Goal: Information Seeking & Learning: Find specific fact

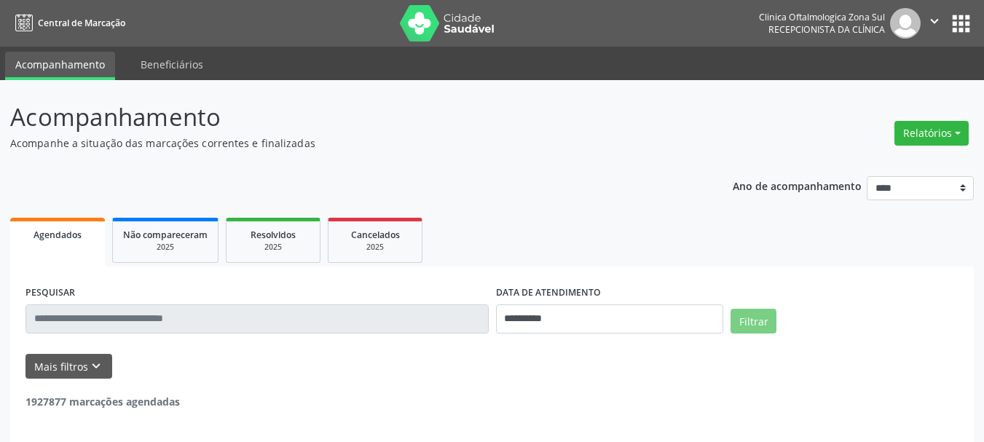
select select "*"
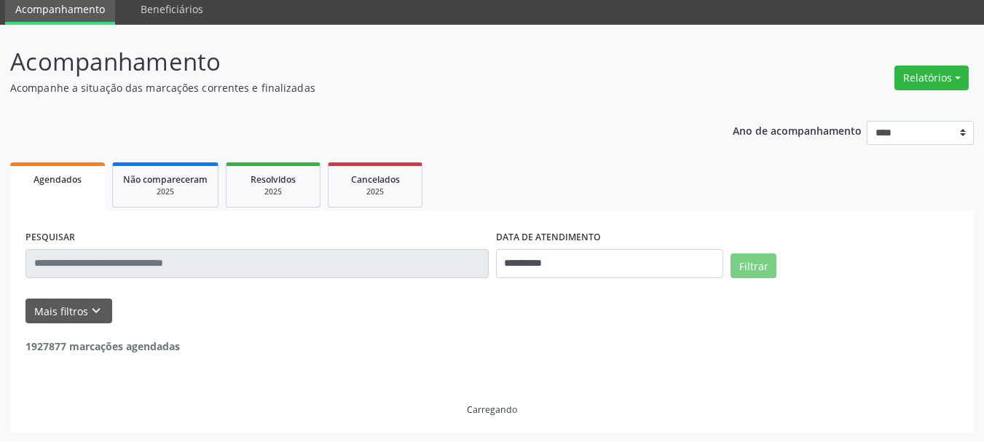
scroll to position [55, 0]
click at [568, 261] on input "**********" at bounding box center [610, 263] width 228 height 29
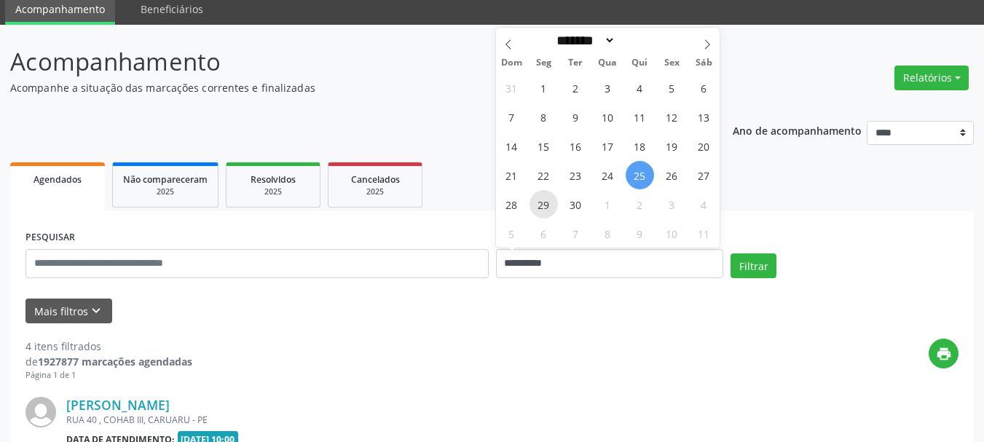
click at [539, 206] on span "29" at bounding box center [544, 204] width 28 height 28
type input "**********"
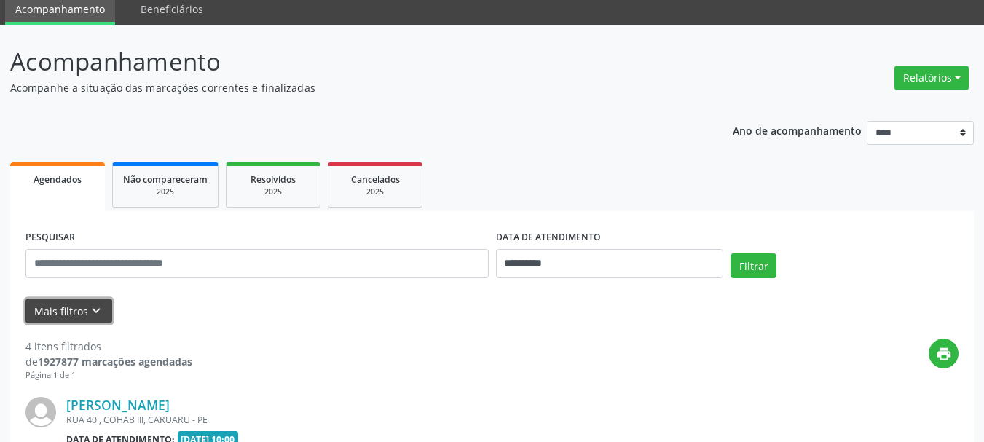
click at [60, 303] on button "Mais filtros keyboard_arrow_down" at bounding box center [69, 312] width 87 height 26
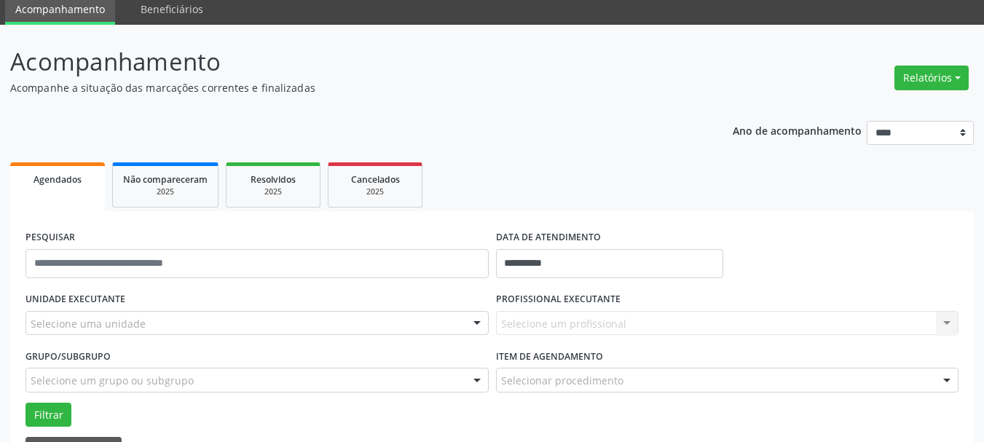
click at [83, 299] on label "UNIDADE EXECUTANTE" at bounding box center [76, 300] width 100 height 23
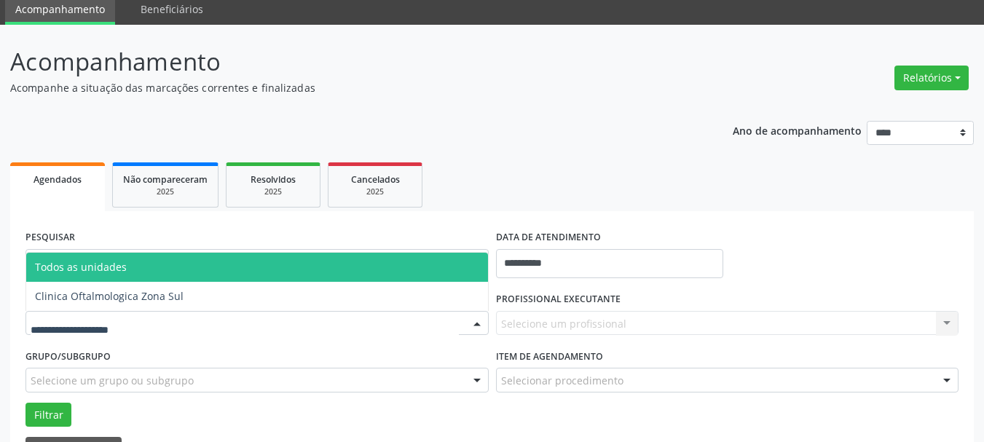
click at [101, 313] on div at bounding box center [257, 323] width 463 height 25
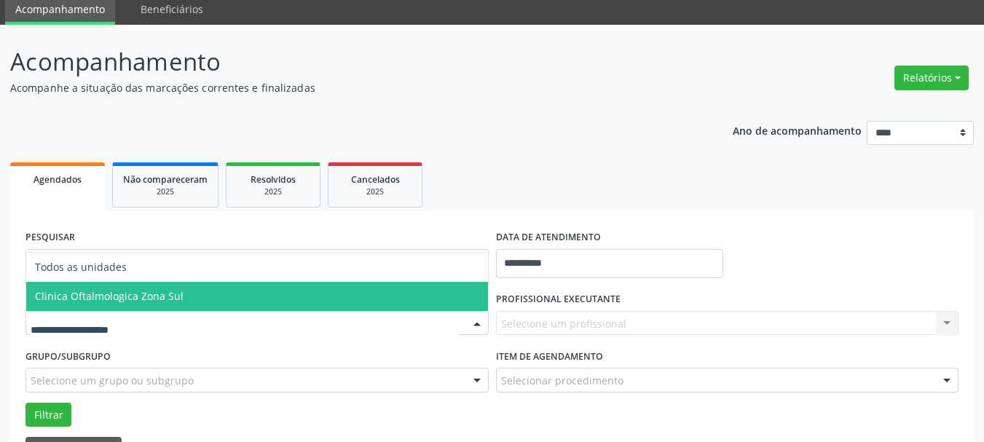
click at [117, 305] on span "Clinica Oftalmologica Zona Sul" at bounding box center [257, 296] width 462 height 29
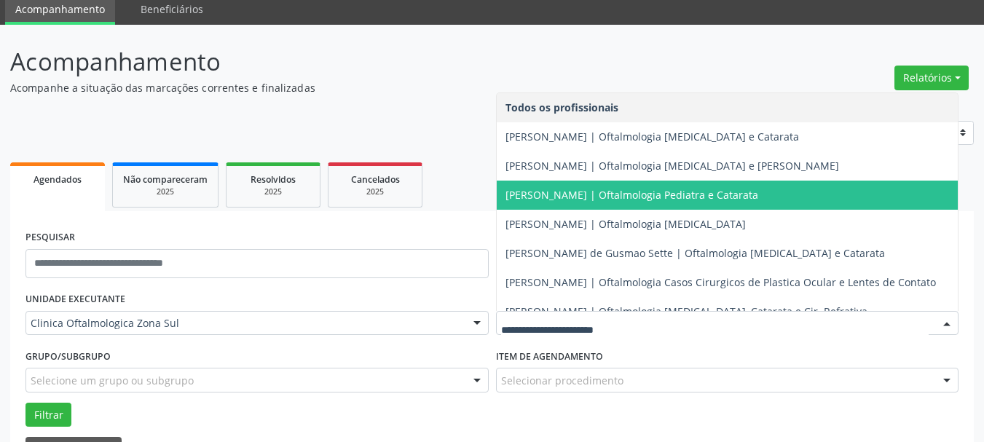
click at [543, 192] on span "[PERSON_NAME] | Oftalmologia Pediatra e Catarata" at bounding box center [632, 195] width 253 height 14
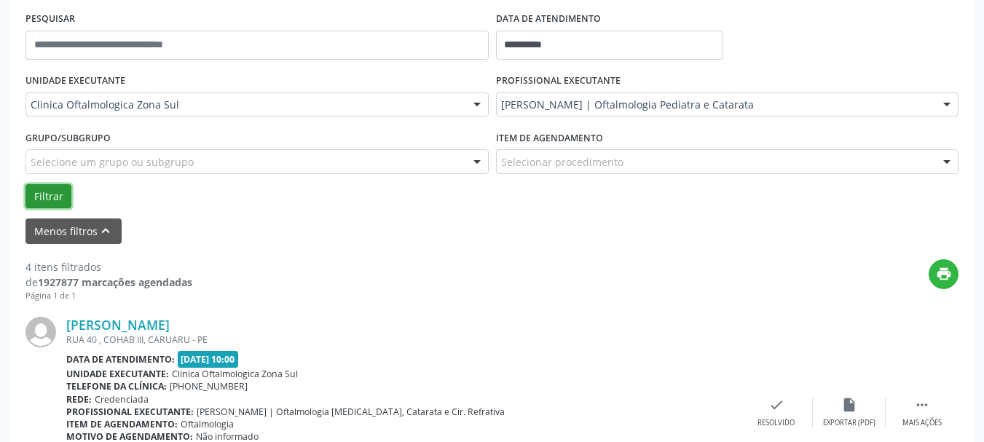
click at [67, 206] on button "Filtrar" at bounding box center [49, 196] width 46 height 25
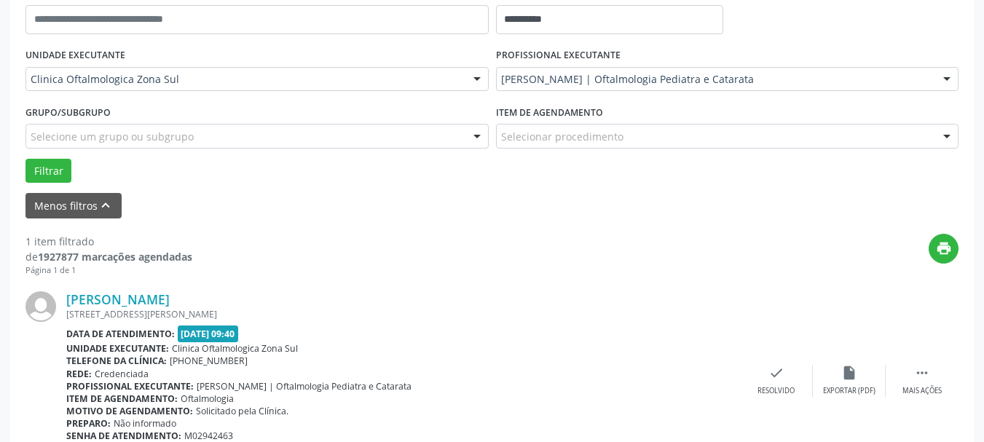
scroll to position [223, 0]
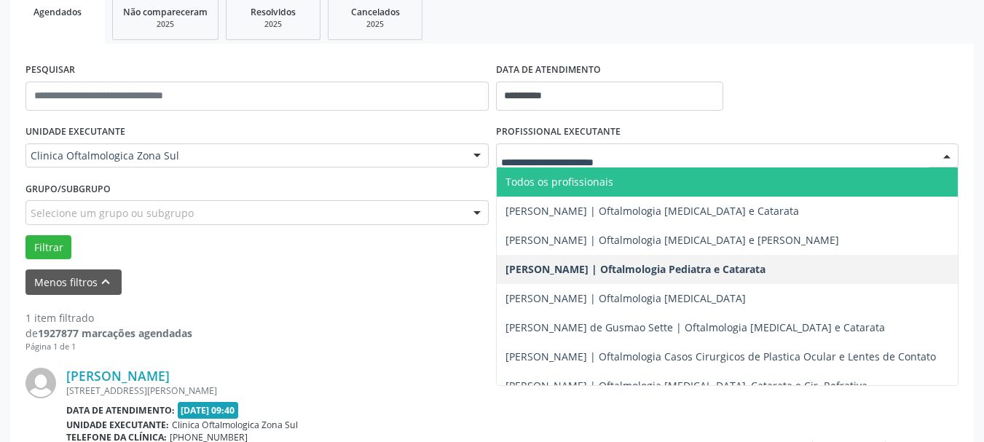
click at [568, 168] on div "Todos os profissionais [PERSON_NAME] | Oftalmologia [MEDICAL_DATA] e Catarata […" at bounding box center [727, 156] width 463 height 25
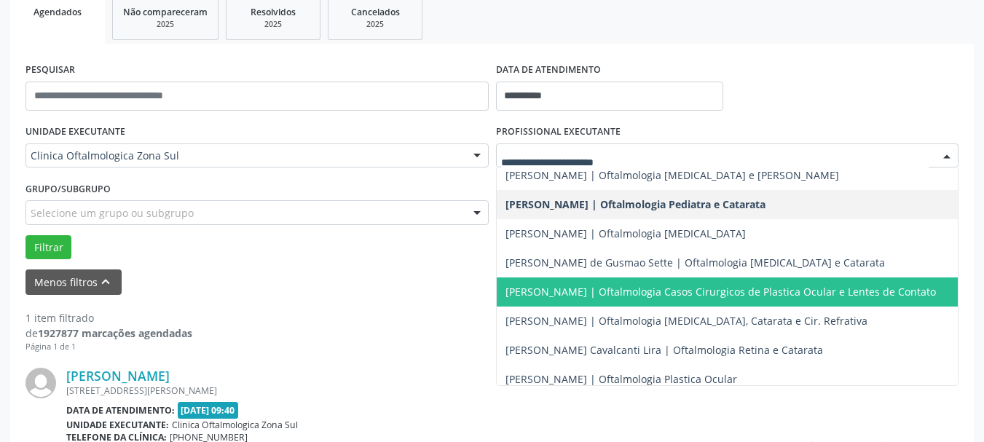
scroll to position [143, 0]
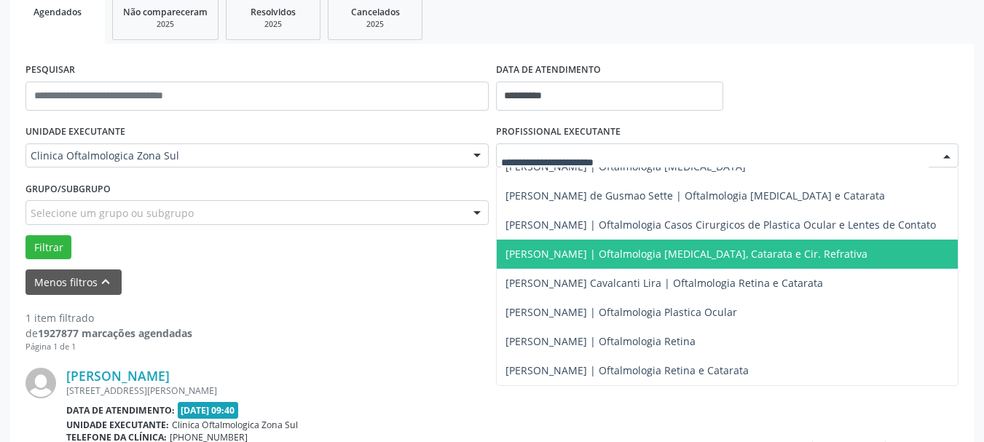
click at [533, 247] on span "[PERSON_NAME] | Oftalmologia [MEDICAL_DATA], Catarata e Cir. Refrativa" at bounding box center [687, 254] width 362 height 14
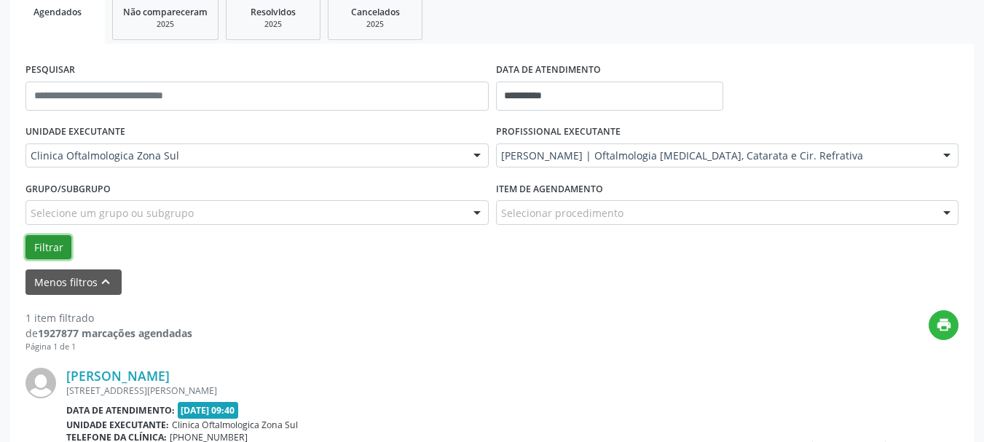
click at [53, 240] on button "Filtrar" at bounding box center [49, 247] width 46 height 25
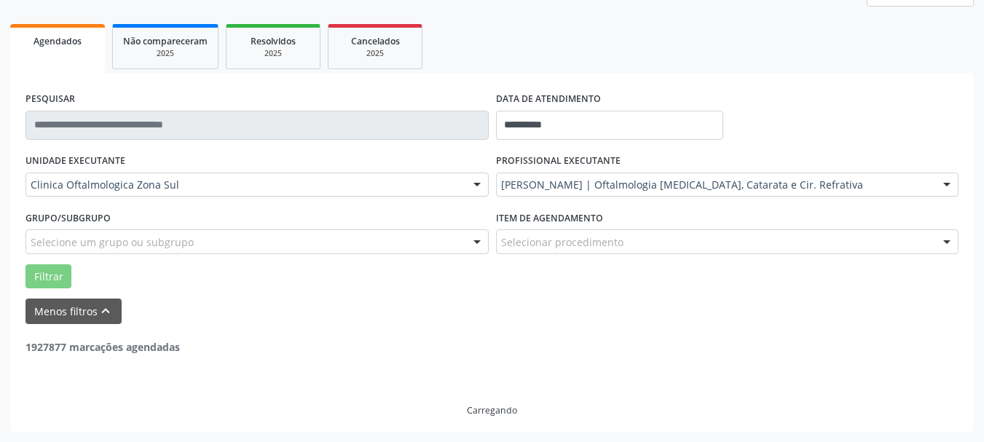
scroll to position [147, 0]
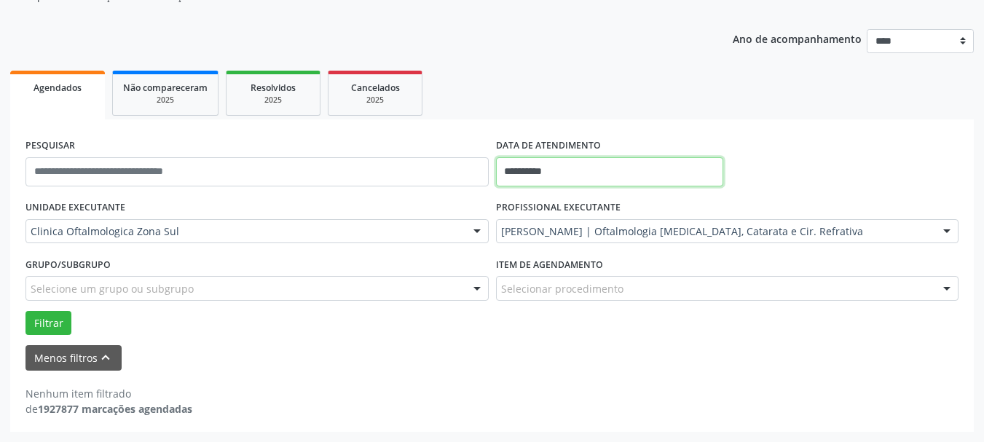
click at [541, 162] on input "**********" at bounding box center [610, 171] width 228 height 29
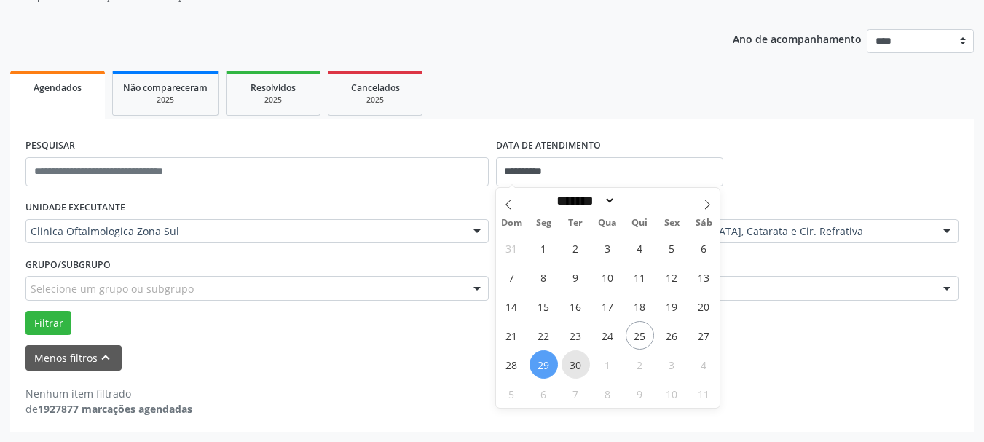
click at [568, 356] on span "30" at bounding box center [576, 365] width 28 height 28
type input "**********"
click at [568, 356] on span "30" at bounding box center [576, 365] width 28 height 28
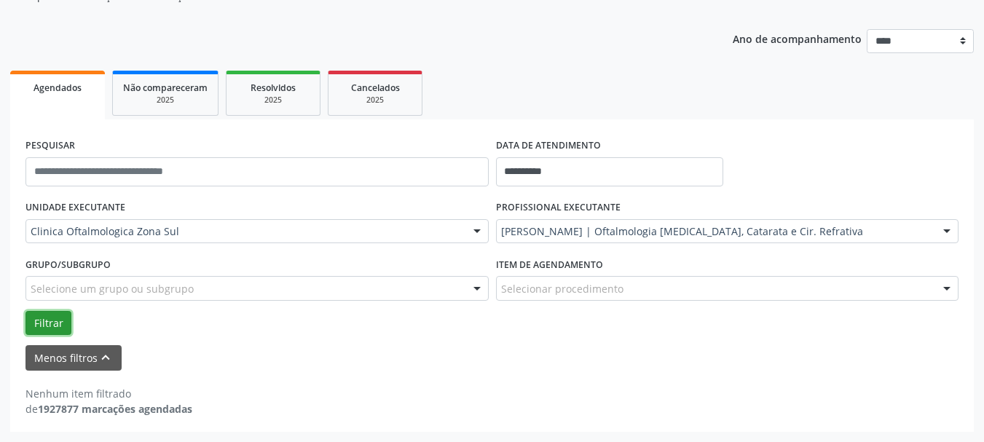
click at [46, 316] on button "Filtrar" at bounding box center [49, 323] width 46 height 25
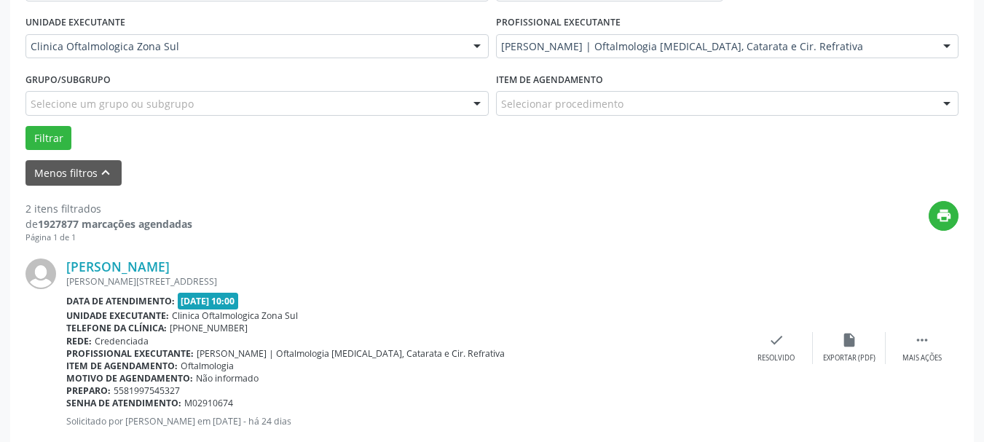
scroll to position [220, 0]
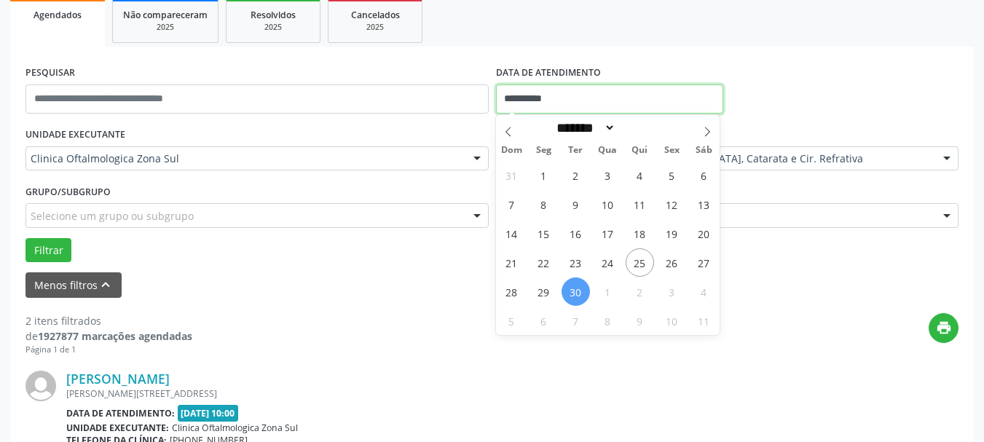
click at [544, 106] on input "**********" at bounding box center [610, 99] width 228 height 29
click at [614, 260] on span "24" at bounding box center [608, 262] width 28 height 28
type input "**********"
click at [614, 260] on span "24" at bounding box center [608, 262] width 28 height 28
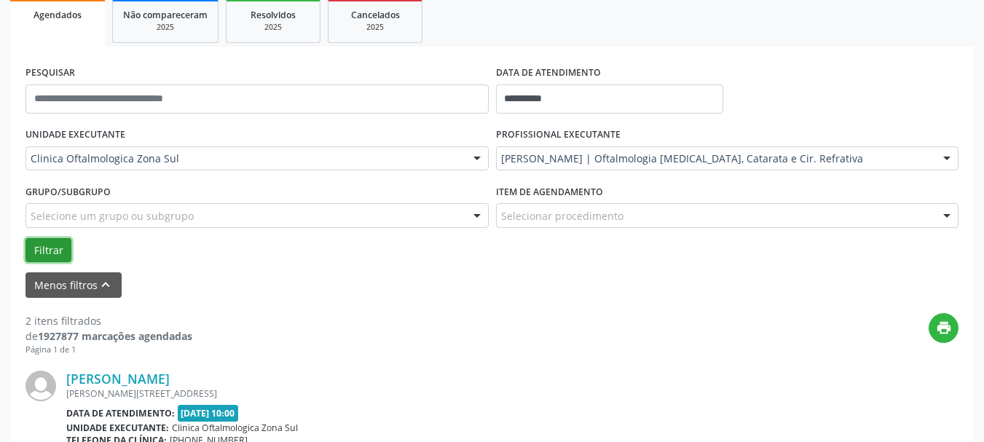
click at [62, 248] on button "Filtrar" at bounding box center [49, 250] width 46 height 25
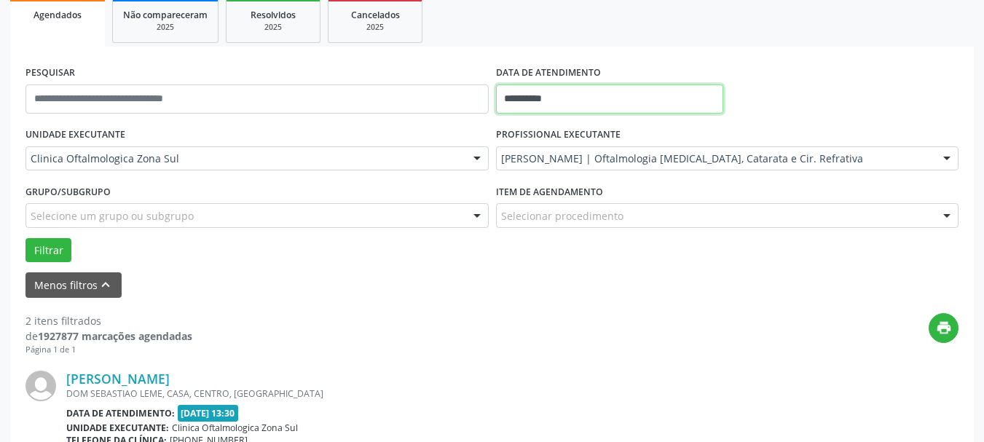
click at [563, 87] on input "**********" at bounding box center [610, 99] width 228 height 29
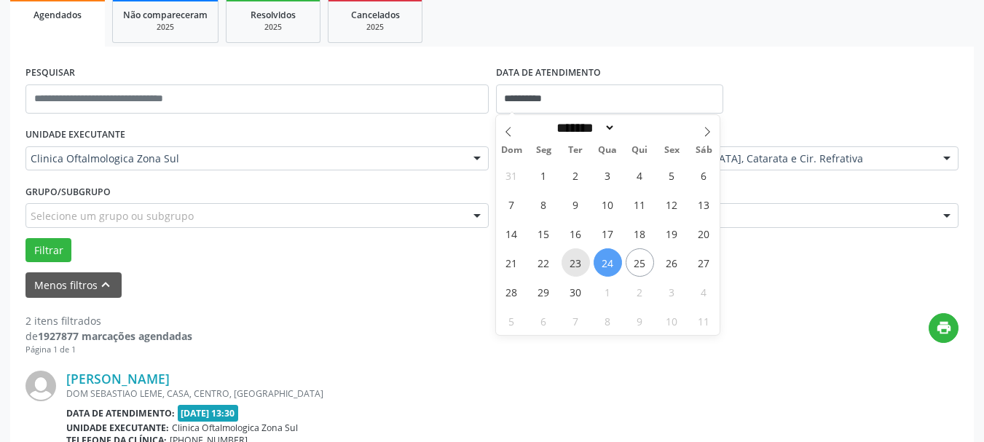
click at [576, 267] on span "23" at bounding box center [576, 262] width 28 height 28
type input "**********"
click at [576, 267] on span "23" at bounding box center [576, 262] width 28 height 28
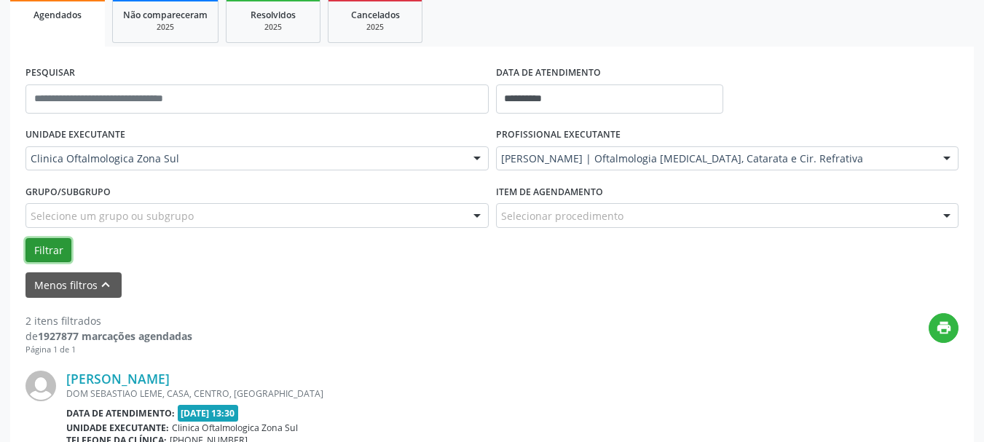
click at [53, 248] on button "Filtrar" at bounding box center [49, 250] width 46 height 25
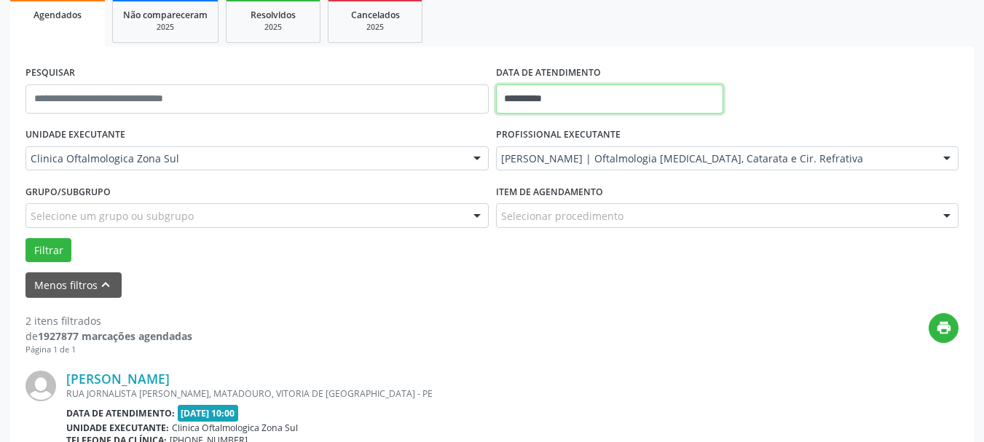
click at [587, 92] on input "**********" at bounding box center [610, 99] width 228 height 29
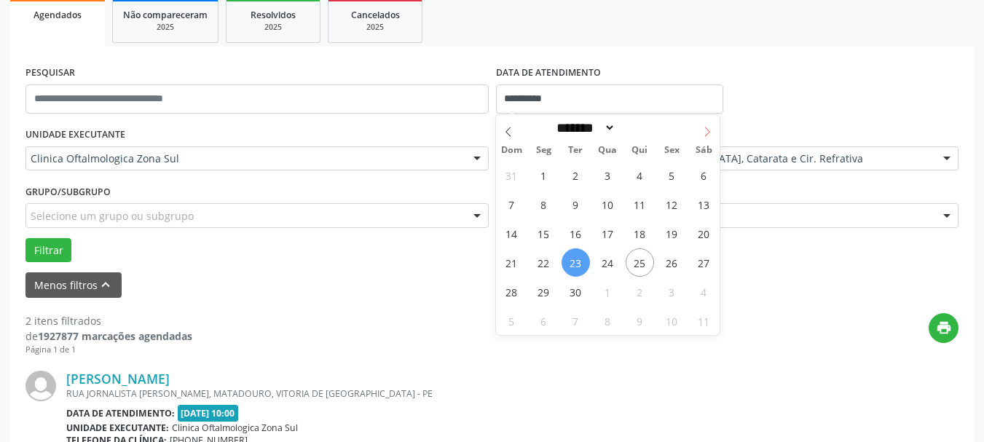
click at [702, 130] on span at bounding box center [707, 127] width 25 height 25
select select "*"
click at [641, 269] on span "23" at bounding box center [640, 262] width 28 height 28
type input "**********"
click at [641, 269] on span "23" at bounding box center [640, 262] width 28 height 28
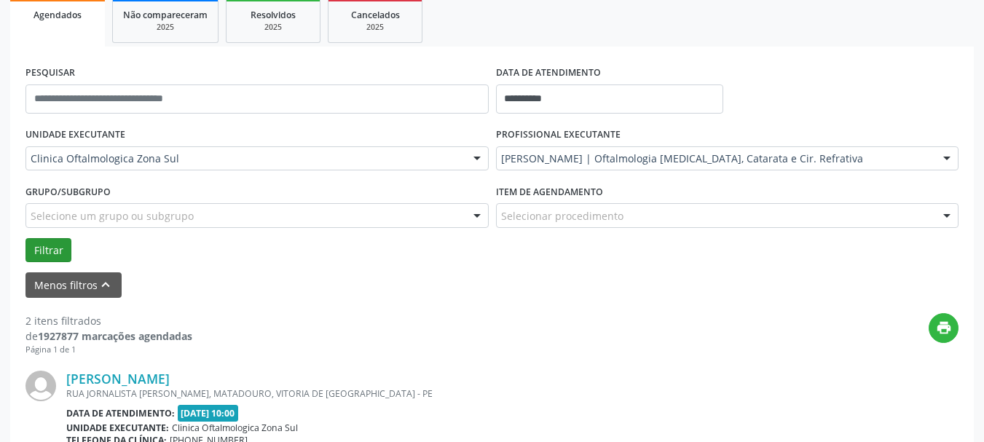
drag, startPoint x: 15, startPoint y: 246, endPoint x: 31, endPoint y: 250, distance: 16.4
click at [20, 248] on div "**********" at bounding box center [492, 431] width 964 height 769
click at [31, 250] on button "Filtrar" at bounding box center [49, 250] width 46 height 25
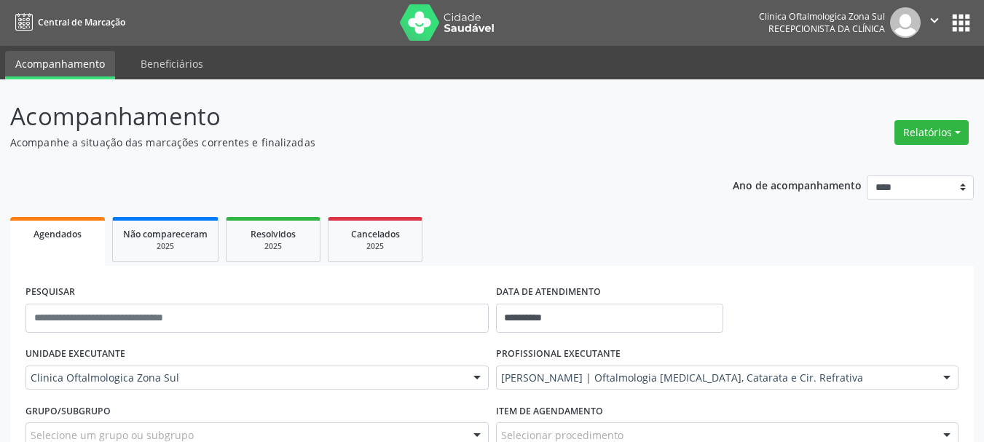
scroll to position [0, 0]
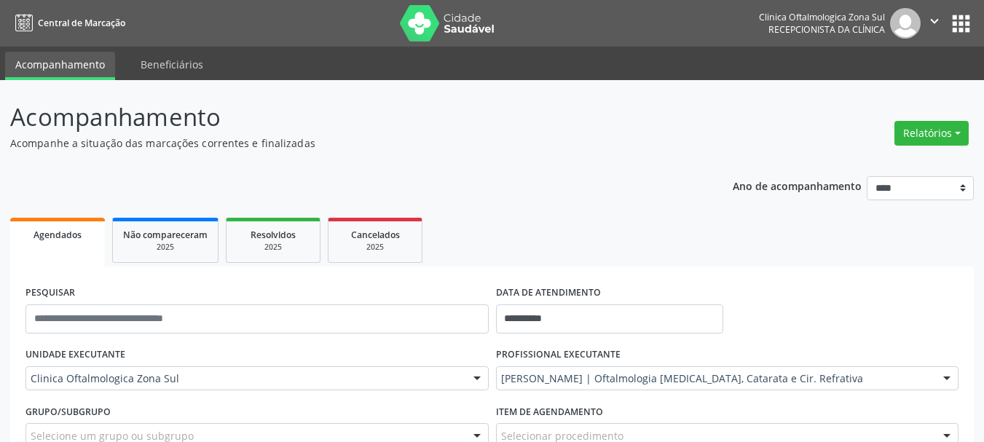
click at [435, 19] on img at bounding box center [447, 23] width 95 height 36
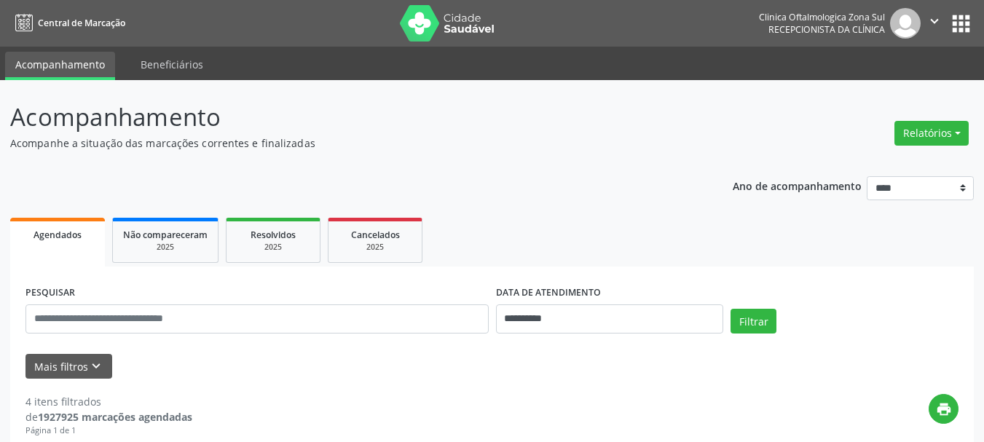
click at [445, 35] on img at bounding box center [447, 23] width 95 height 36
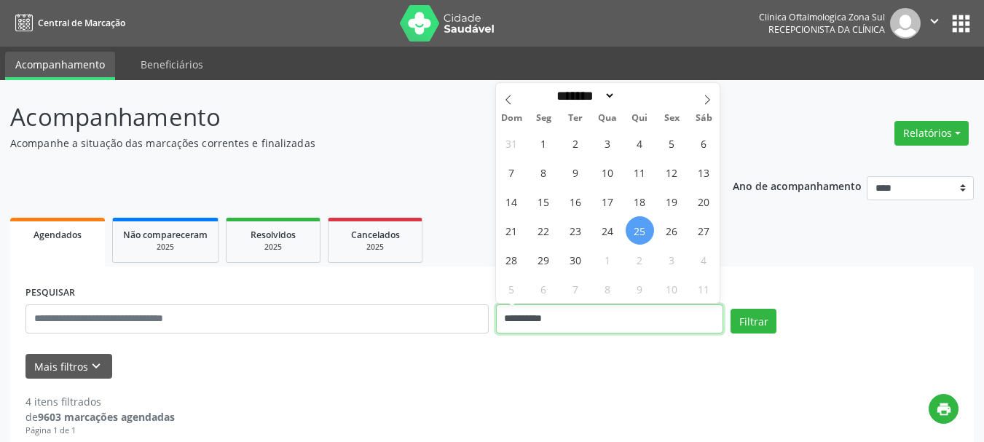
click at [563, 305] on input "**********" at bounding box center [610, 319] width 228 height 29
click at [605, 268] on span "1" at bounding box center [608, 260] width 28 height 28
type input "**********"
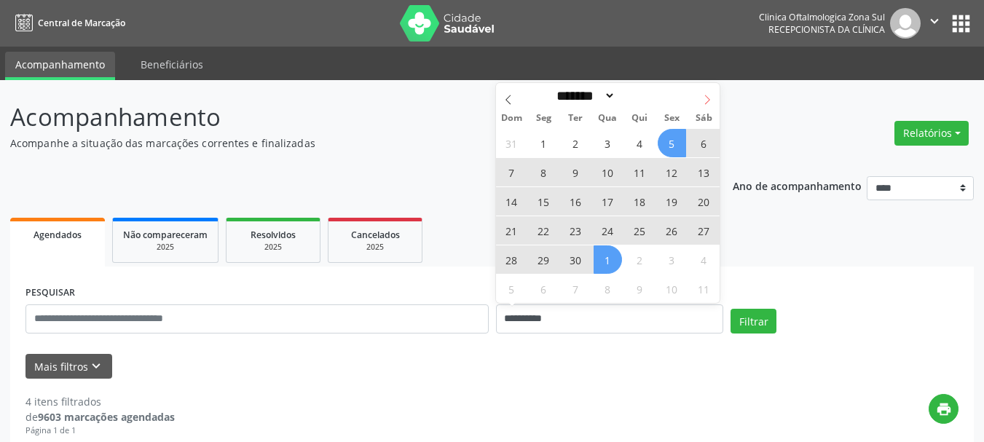
click at [710, 91] on span at bounding box center [707, 95] width 25 height 25
select select "*"
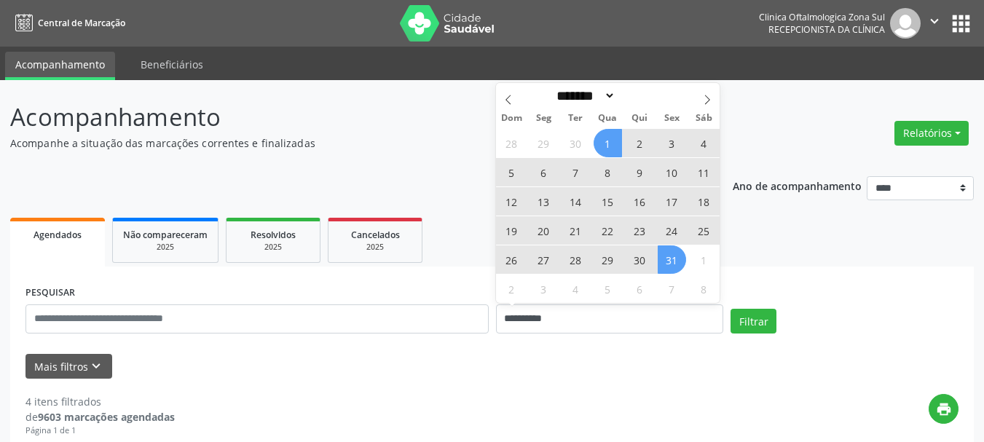
click at [670, 268] on span "31" at bounding box center [672, 260] width 28 height 28
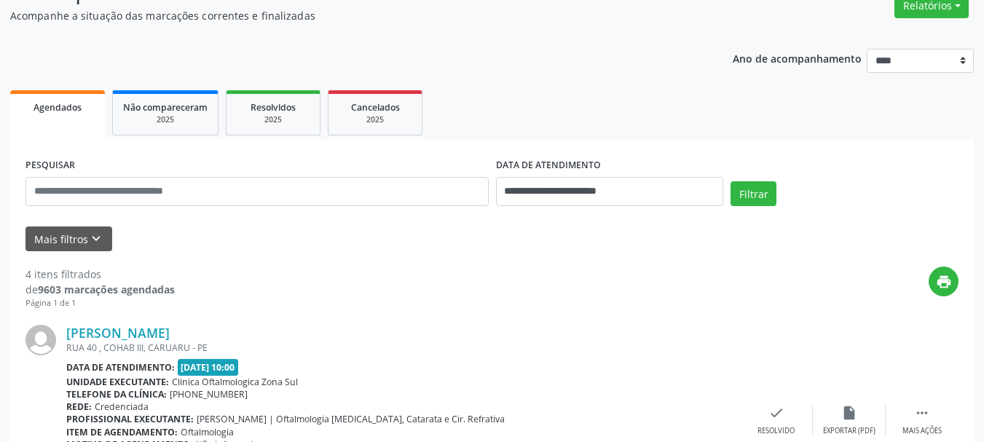
scroll to position [146, 0]
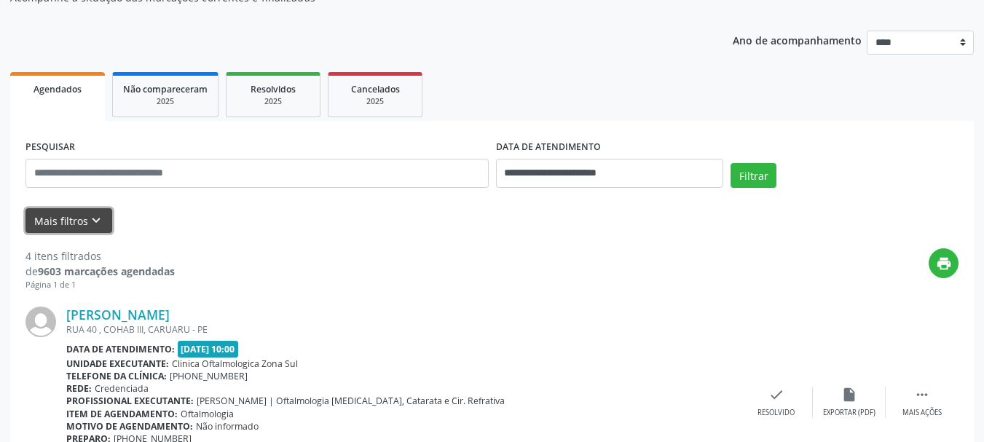
click at [72, 219] on button "Mais filtros keyboard_arrow_down" at bounding box center [69, 221] width 87 height 26
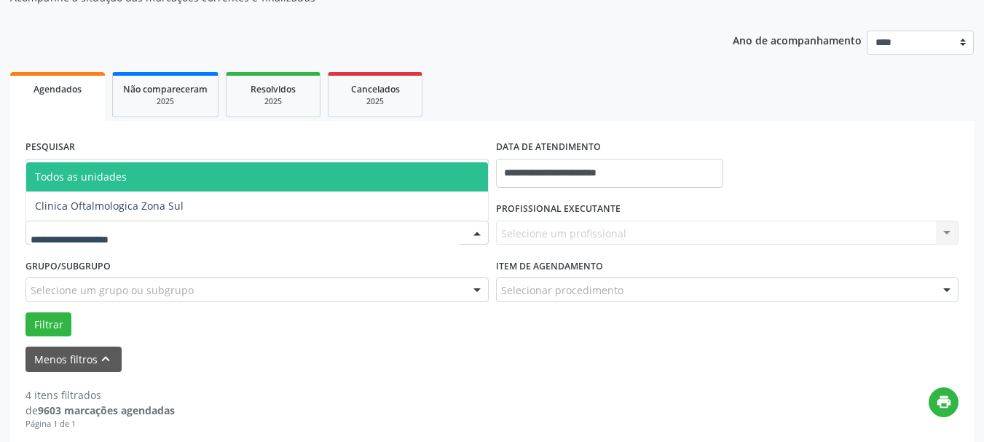
click at [122, 224] on div at bounding box center [257, 233] width 463 height 25
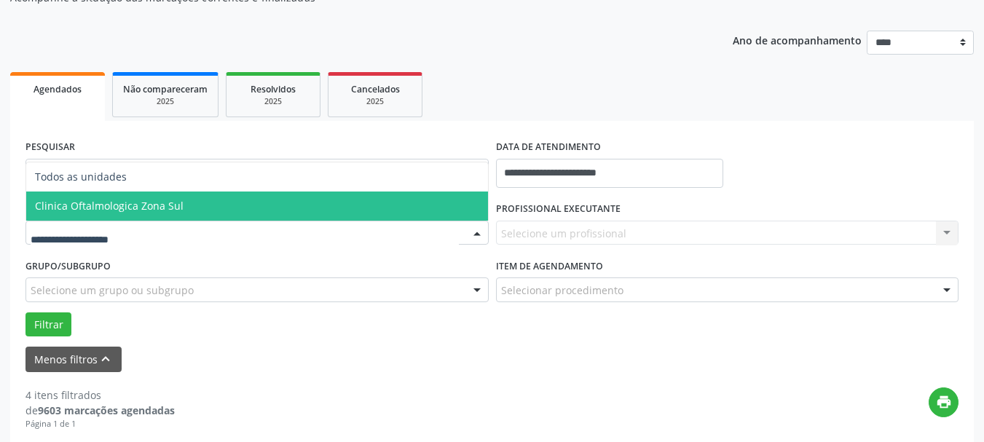
click at [122, 216] on span "Clinica Oftalmologica Zona Sul" at bounding box center [257, 206] width 462 height 29
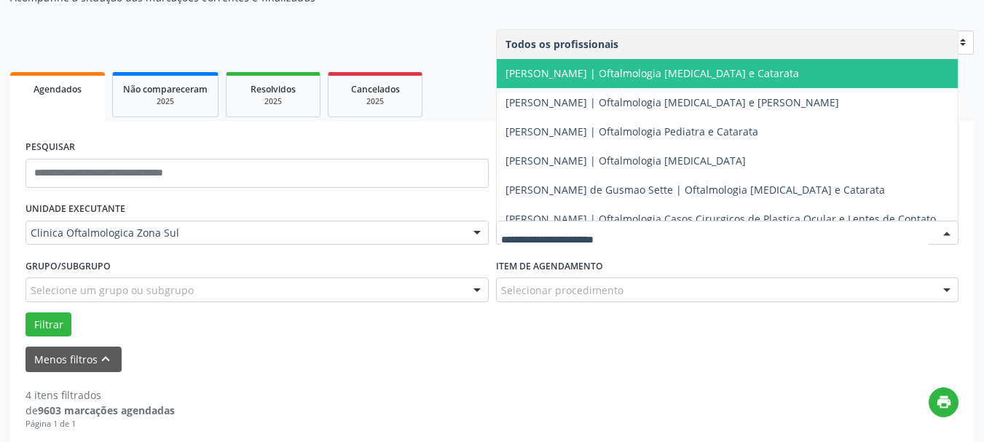
click at [555, 80] on span "[PERSON_NAME] | Oftalmologia [MEDICAL_DATA] e Catarata" at bounding box center [728, 73] width 462 height 29
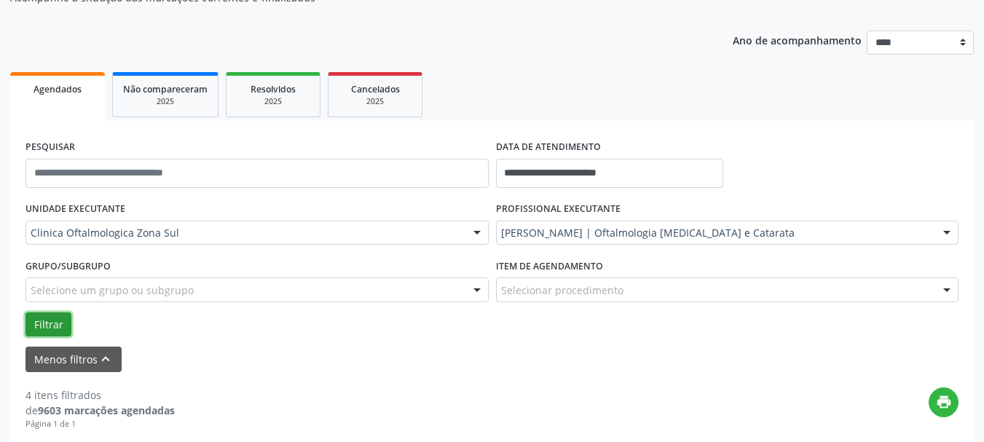
click at [55, 318] on button "Filtrar" at bounding box center [49, 325] width 46 height 25
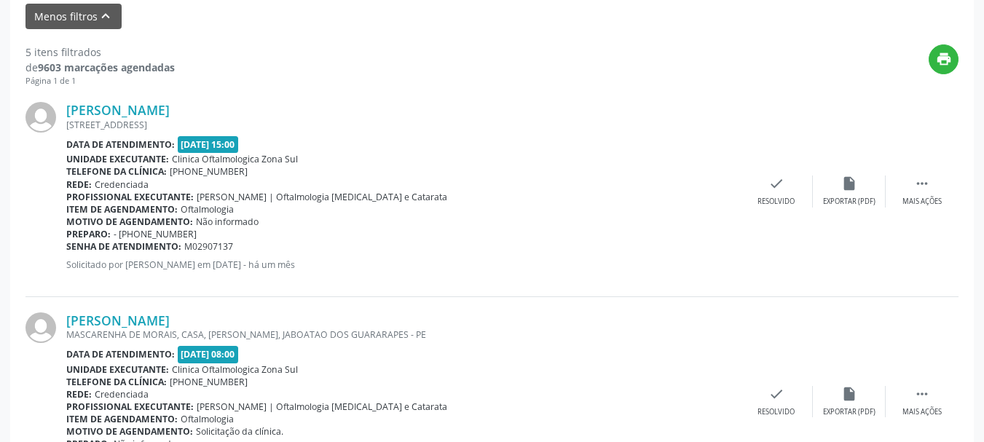
scroll to position [510, 0]
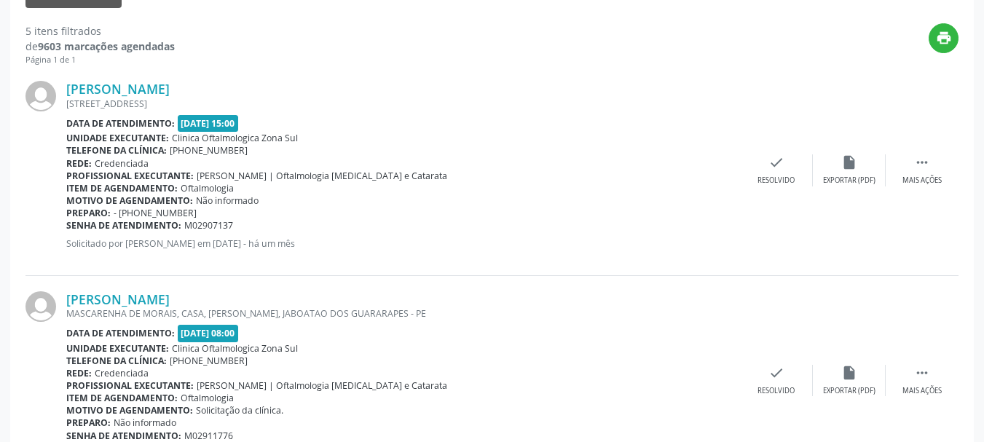
copy div "Joao Rufino da Silva"
drag, startPoint x: 61, startPoint y: 87, endPoint x: 229, endPoint y: 87, distance: 167.6
click at [229, 87] on div "Joao Rufino da Silva RUA DAS PERNAMBUCANAS N 20, BARRA DE JANGADA, JABOATAO DOS…" at bounding box center [492, 171] width 933 height 210
copy div "Senha de atendimento: M02907137"
drag, startPoint x: 230, startPoint y: 223, endPoint x: 243, endPoint y: 230, distance: 14.0
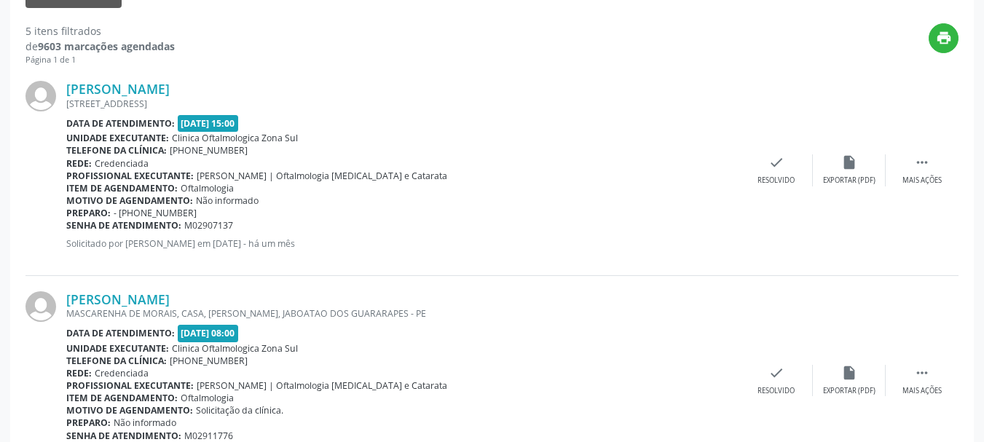
click at [243, 230] on div "Joao Rufino da Silva RUA DAS PERNAMBUCANAS N 20, BARRA DE JANGADA, JABOATAO DOS…" at bounding box center [403, 170] width 674 height 179
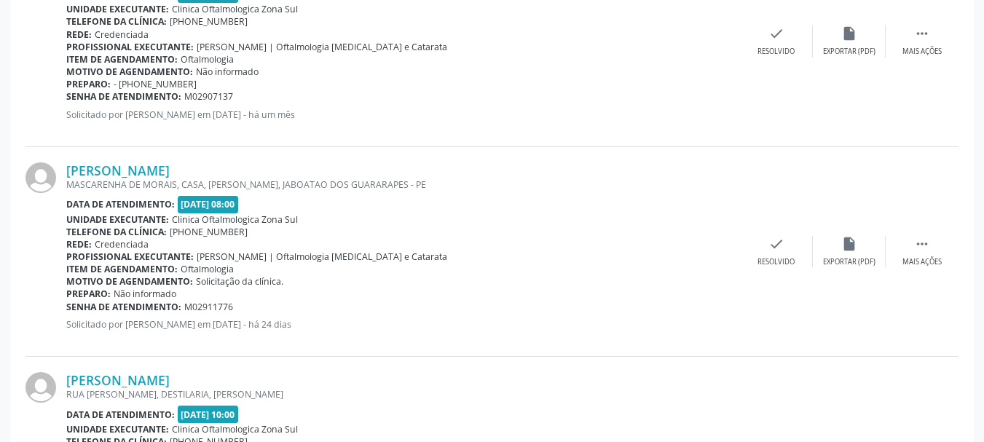
scroll to position [656, 0]
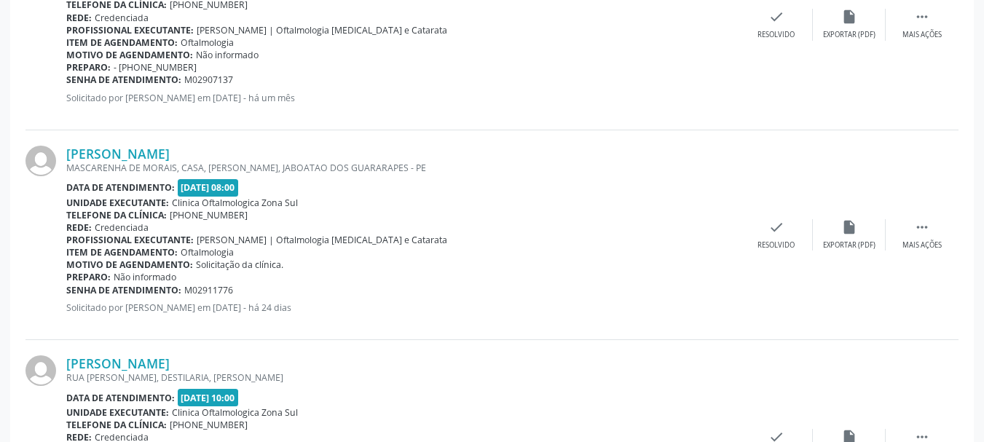
copy div "Fernando Francisco dos Santos"
drag, startPoint x: 56, startPoint y: 151, endPoint x: 338, endPoint y: 151, distance: 282.0
click at [338, 151] on div "Fernando Francisco dos Santos MASCARENHA DE MORAIS, CASA, JD BULHOES, JABOATAO …" at bounding box center [492, 235] width 933 height 210
copy div "Senha de atendimento: M02911776"
drag, startPoint x: 251, startPoint y: 290, endPoint x: 68, endPoint y: 289, distance: 182.2
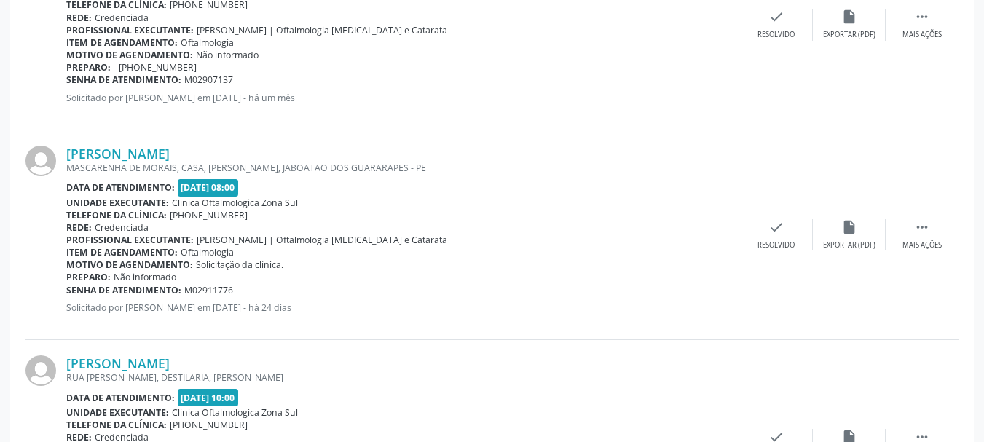
click at [68, 289] on div "Senha de atendimento: M02911776" at bounding box center [403, 290] width 674 height 12
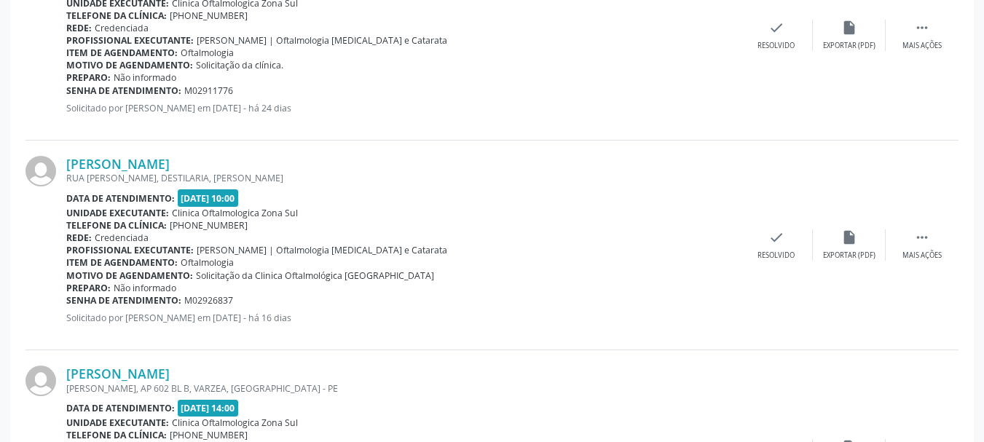
scroll to position [874, 0]
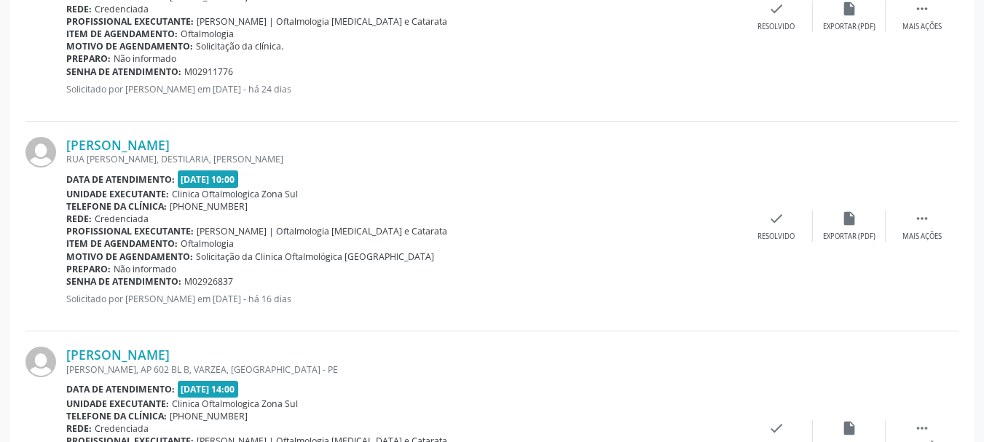
copy div "Genivaldo Maia do Nascimento"
drag, startPoint x: 289, startPoint y: 144, endPoint x: 66, endPoint y: 142, distance: 223.0
click at [66, 142] on div "Genivaldo Maia do Nascimento RUA VICENTE FRANCISCO DE BARROS, DESTILARIA, SANTO…" at bounding box center [492, 227] width 933 height 210
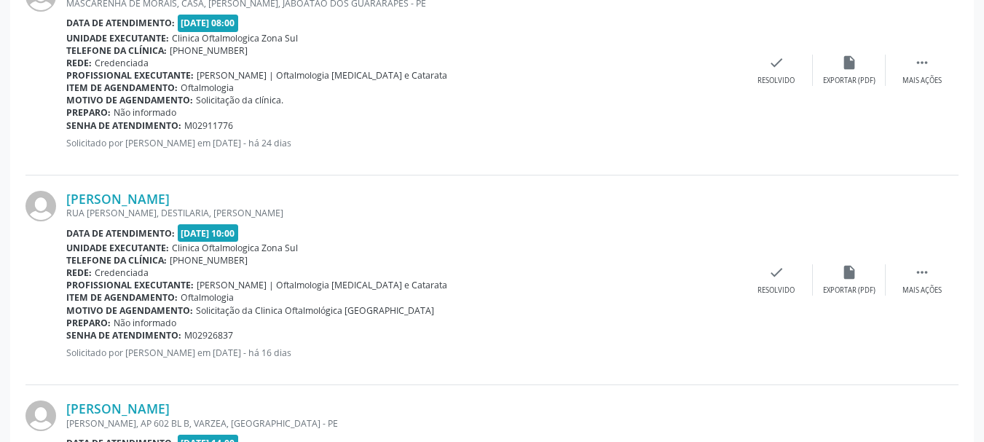
scroll to position [845, 0]
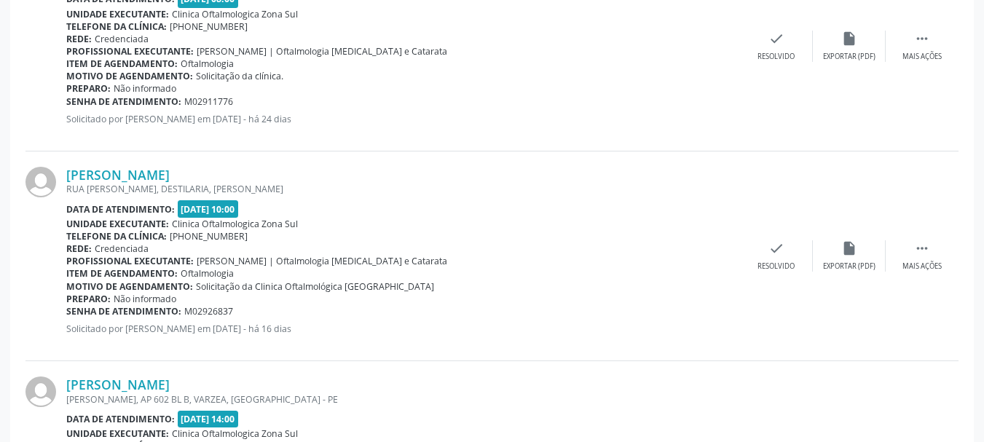
copy div "Genivaldo Maia do Nascimento"
copy div "Genivaldo Maia do Nascimento RUA VICENTE FRANCISCO DE BARROS, DESTILARIA, SANTO…"
copy div "Senha de atendimento: M02926837"
drag, startPoint x: 259, startPoint y: 310, endPoint x: 67, endPoint y: 316, distance: 191.8
click at [67, 316] on div "Senha de atendimento: M02926837" at bounding box center [403, 311] width 674 height 12
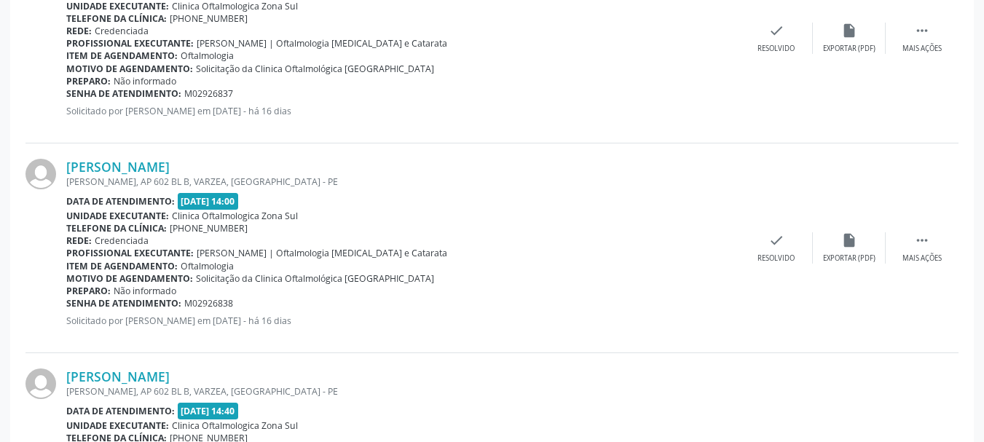
scroll to position [1063, 0]
drag, startPoint x: 56, startPoint y: 154, endPoint x: 166, endPoint y: 152, distance: 110.0
click at [166, 152] on div "Thalles Souza Lira AFONSO OLINDENSE, AP 602 BL B, VARZEA, RECIFE - PE Data de a…" at bounding box center [492, 248] width 933 height 210
click at [228, 152] on div "Thalles Souza Lira AFONSO OLINDENSE, AP 602 BL B, VARZEA, RECIFE - PE Data de a…" at bounding box center [492, 248] width 933 height 210
copy link "halles Souza Lira"
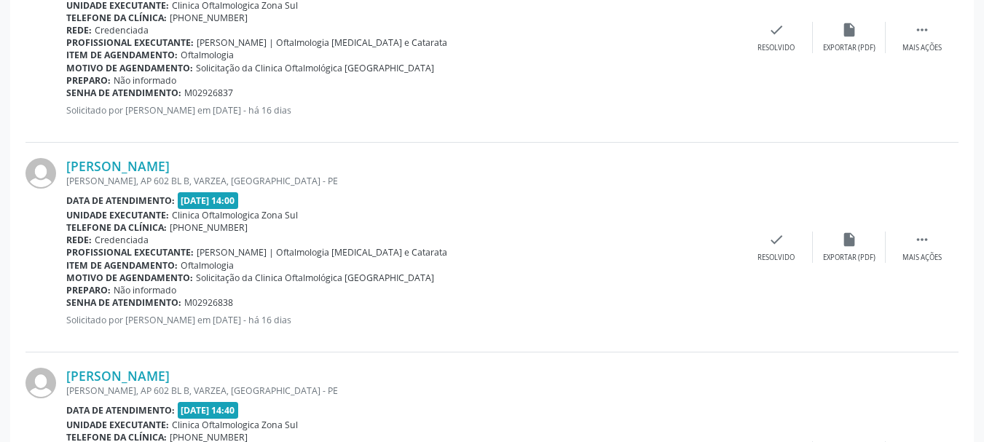
copy div "Thalles Souza Lira"
drag, startPoint x: 141, startPoint y: 156, endPoint x: 68, endPoint y: 152, distance: 72.2
click at [68, 152] on div "Thalles Souza Lira AFONSO OLINDENSE, AP 602 BL B, VARZEA, RECIFE - PE Data de a…" at bounding box center [492, 248] width 933 height 210
drag, startPoint x: 258, startPoint y: 302, endPoint x: 66, endPoint y: 305, distance: 191.7
click at [66, 305] on div "Senha de atendimento: M02926838" at bounding box center [403, 303] width 674 height 12
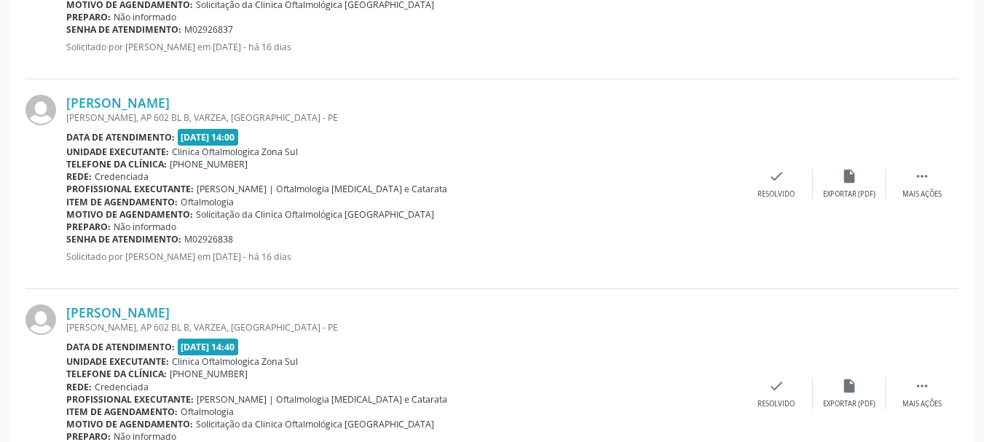
scroll to position [1209, 0]
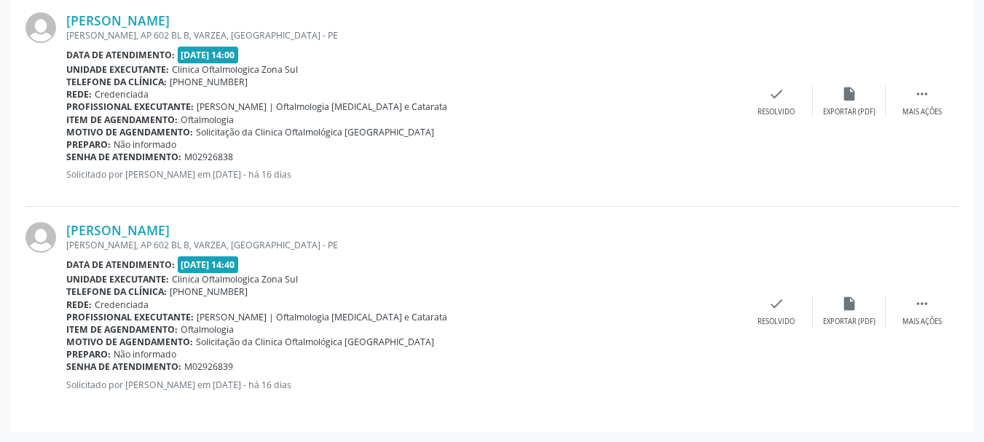
drag, startPoint x: 60, startPoint y: 223, endPoint x: 323, endPoint y: 225, distance: 263.1
click at [323, 225] on div "Monica Gabriele Gomes Pereira Vidal Lira AFONSO OLINDENSE, AP 602 BL B, VARZEA,…" at bounding box center [492, 311] width 933 height 209
drag, startPoint x: 245, startPoint y: 371, endPoint x: 68, endPoint y: 370, distance: 177.1
click at [68, 370] on div "Senha de atendimento: M02926839" at bounding box center [403, 367] width 674 height 12
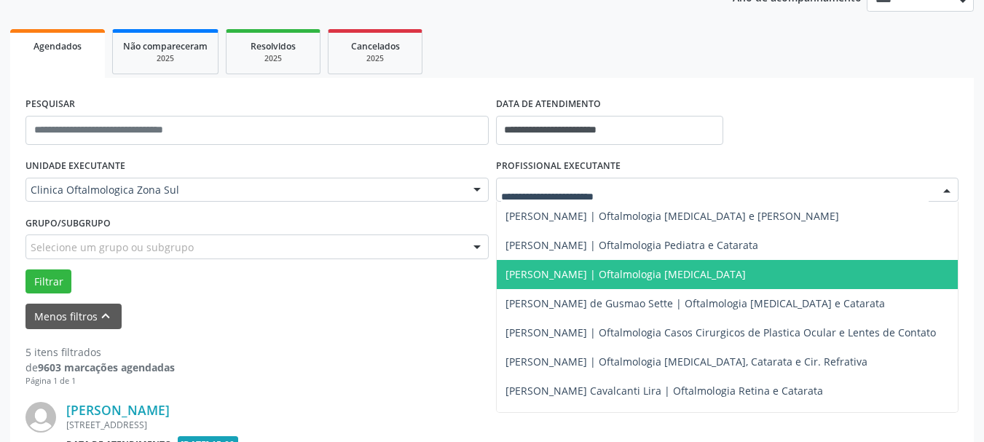
scroll to position [146, 0]
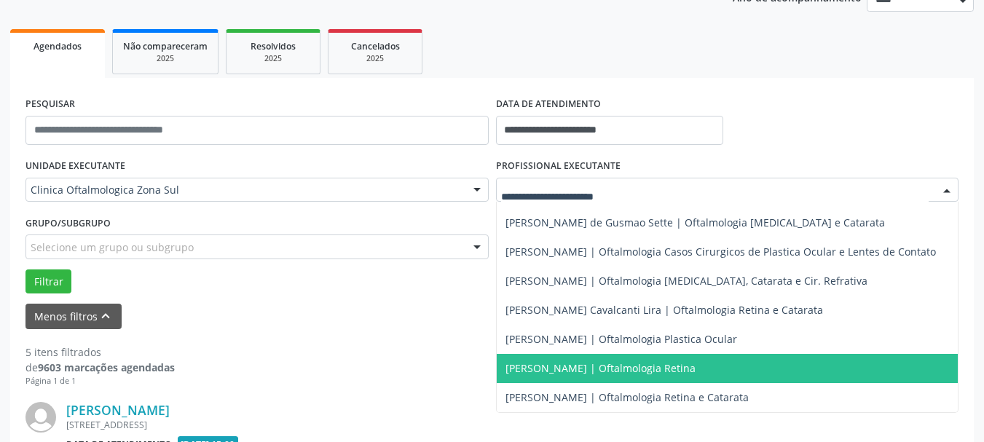
click at [566, 361] on span "[PERSON_NAME] | Oftalmologia Retina" at bounding box center [601, 368] width 190 height 14
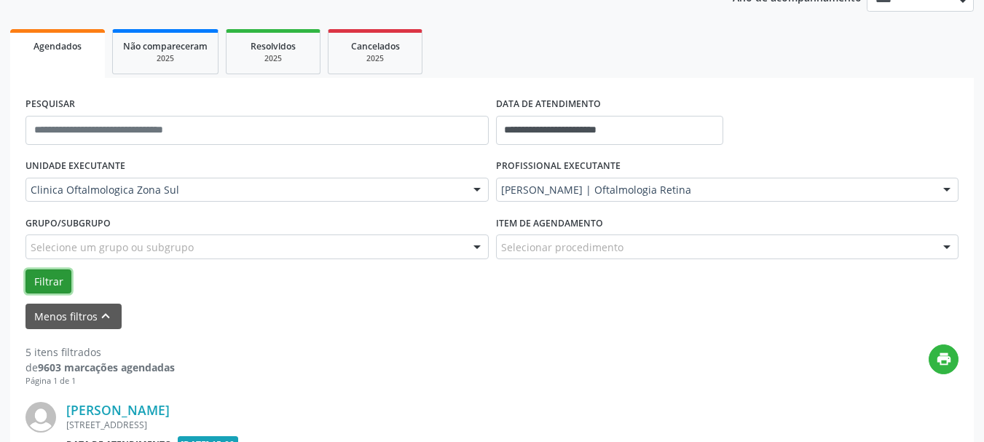
click at [42, 284] on button "Filtrar" at bounding box center [49, 282] width 46 height 25
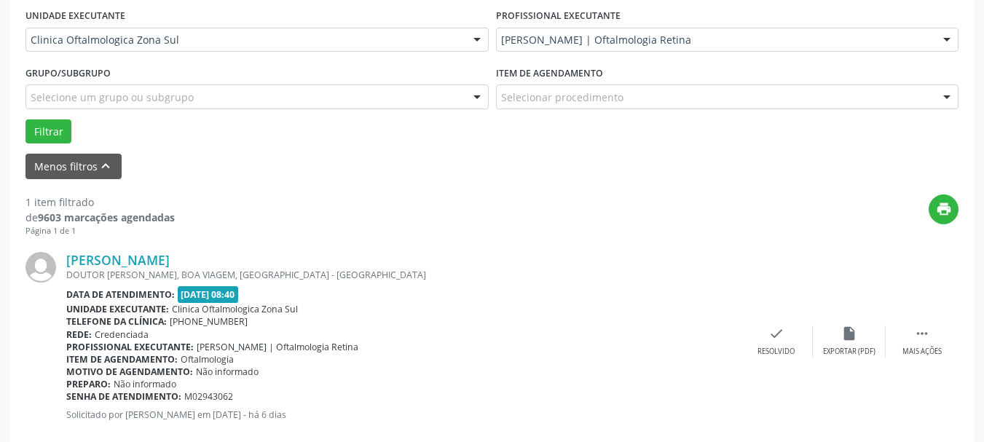
scroll to position [369, 0]
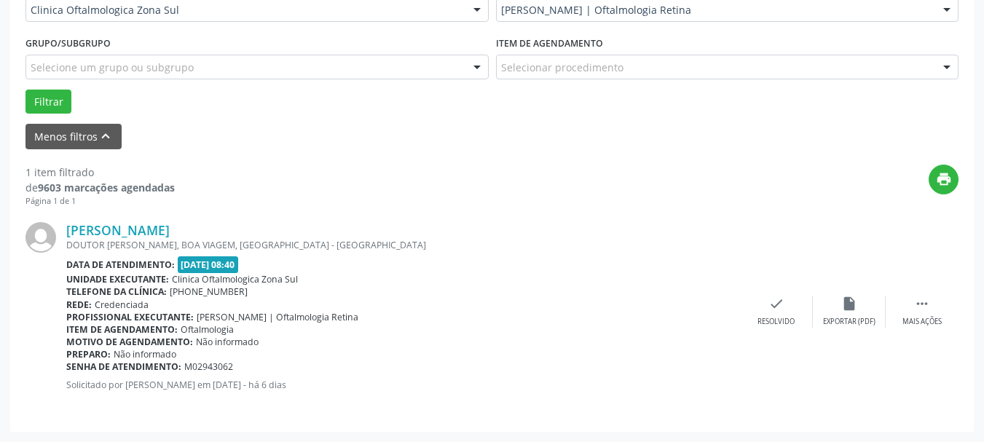
drag, startPoint x: 63, startPoint y: 224, endPoint x: 443, endPoint y: 229, distance: 379.7
click at [443, 229] on div "Gabriela Carvalhal Barreto Coutinho da Silvei DOUTOR RAUL LAFAYETTE, BOA VIAGEM…" at bounding box center [492, 311] width 933 height 209
click at [170, 235] on link "Gabriela Carvalhal Barreto Coutinho da Silvei" at bounding box center [117, 230] width 103 height 16
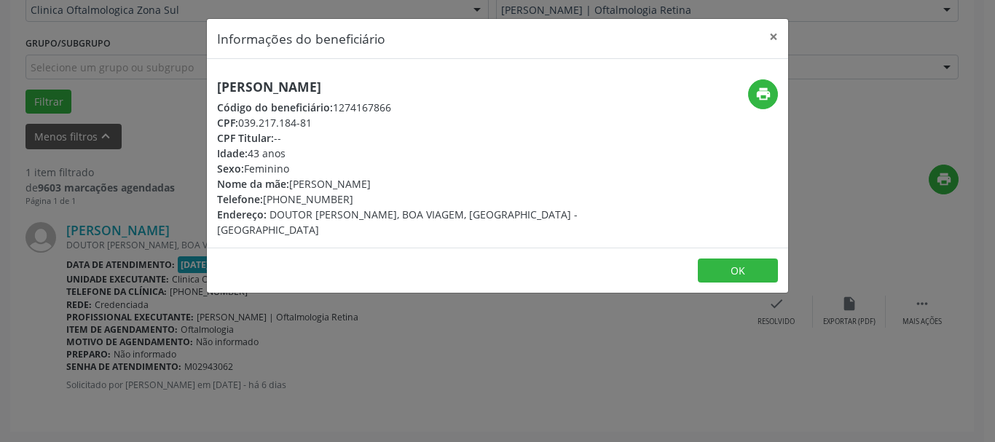
click at [238, 125] on span "CPF:" at bounding box center [227, 123] width 21 height 14
drag, startPoint x: 241, startPoint y: 125, endPoint x: 361, endPoint y: 125, distance: 120.2
click at [361, 125] on div "CPF: 039.217.184-81" at bounding box center [400, 122] width 367 height 15
click at [770, 35] on button "×" at bounding box center [773, 37] width 29 height 36
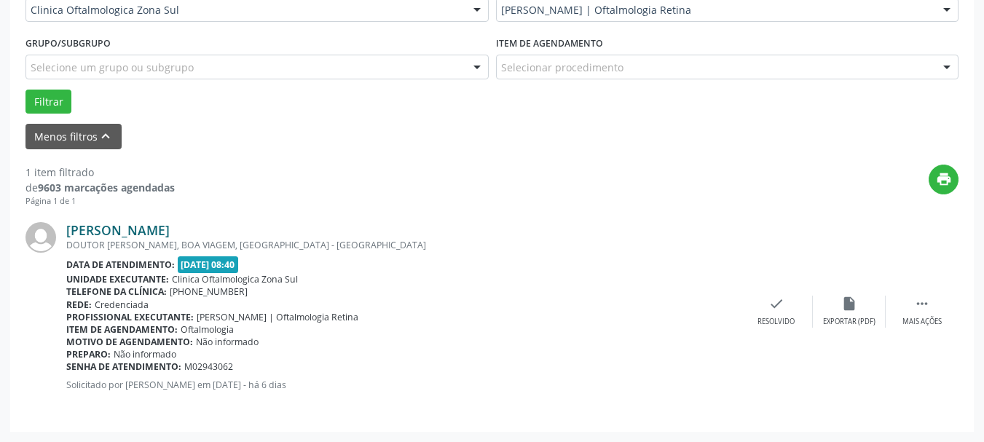
click at [170, 235] on link "Gabriela Carvalhal Barreto Coutinho da Silvei" at bounding box center [117, 230] width 103 height 16
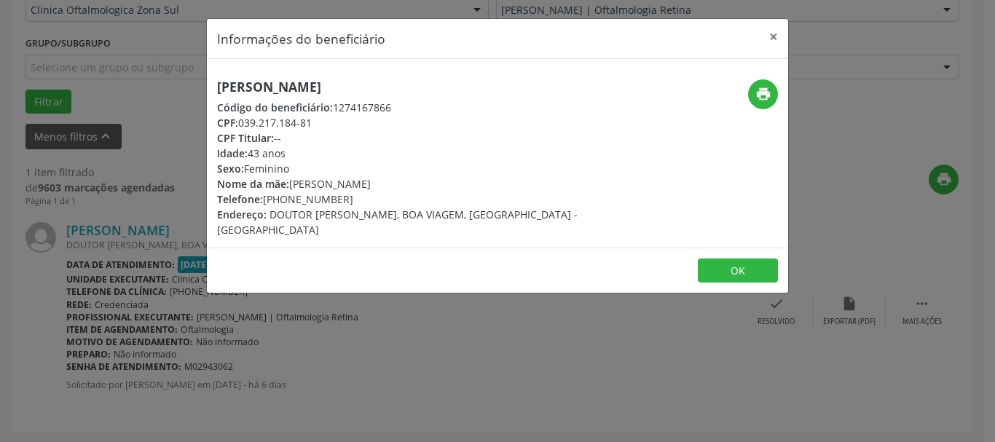
drag, startPoint x: 265, startPoint y: 197, endPoint x: 342, endPoint y: 200, distance: 77.3
click at [342, 200] on div "Telefone: (81) 99739-1021" at bounding box center [400, 199] width 367 height 15
click at [780, 35] on button "×" at bounding box center [773, 37] width 29 height 36
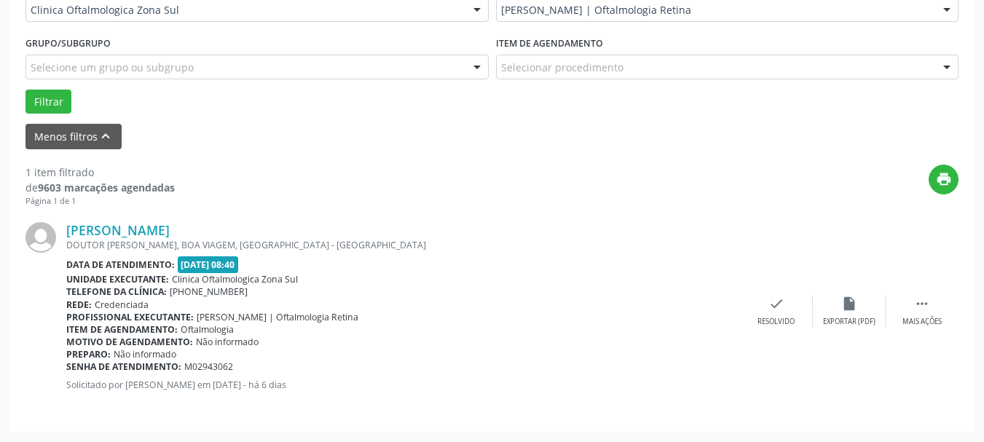
click at [240, 355] on div "Preparo: Não informado" at bounding box center [403, 354] width 674 height 12
drag, startPoint x: 236, startPoint y: 365, endPoint x: 66, endPoint y: 367, distance: 169.8
click at [66, 367] on div "Senha de atendimento: M02943062" at bounding box center [403, 367] width 674 height 12
